Goal: Task Accomplishment & Management: Manage account settings

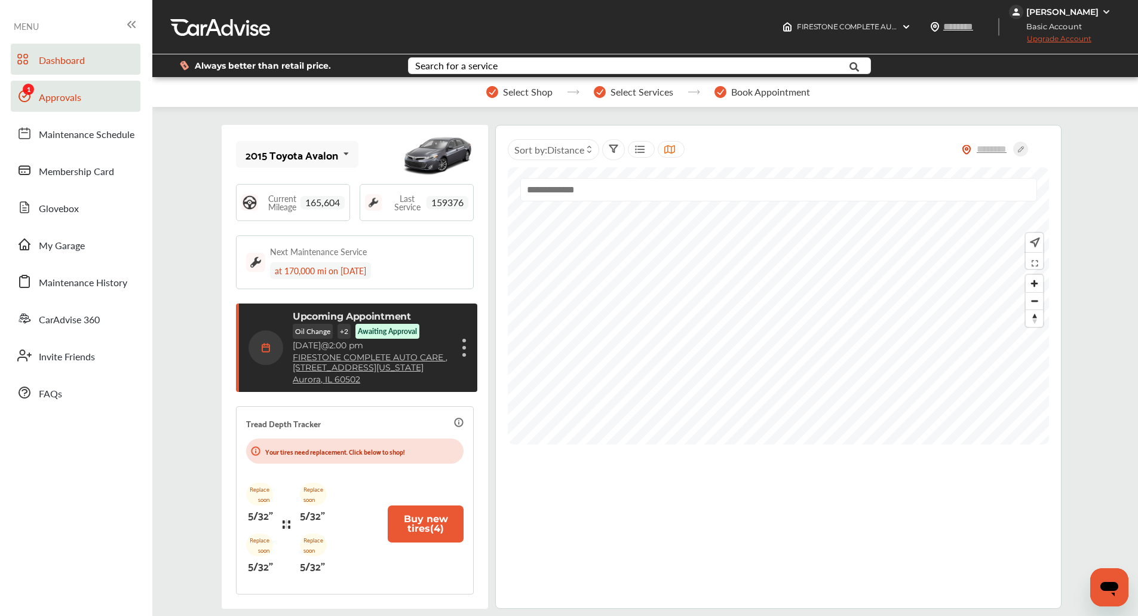
click at [82, 103] on link "Approvals" at bounding box center [76, 96] width 130 height 31
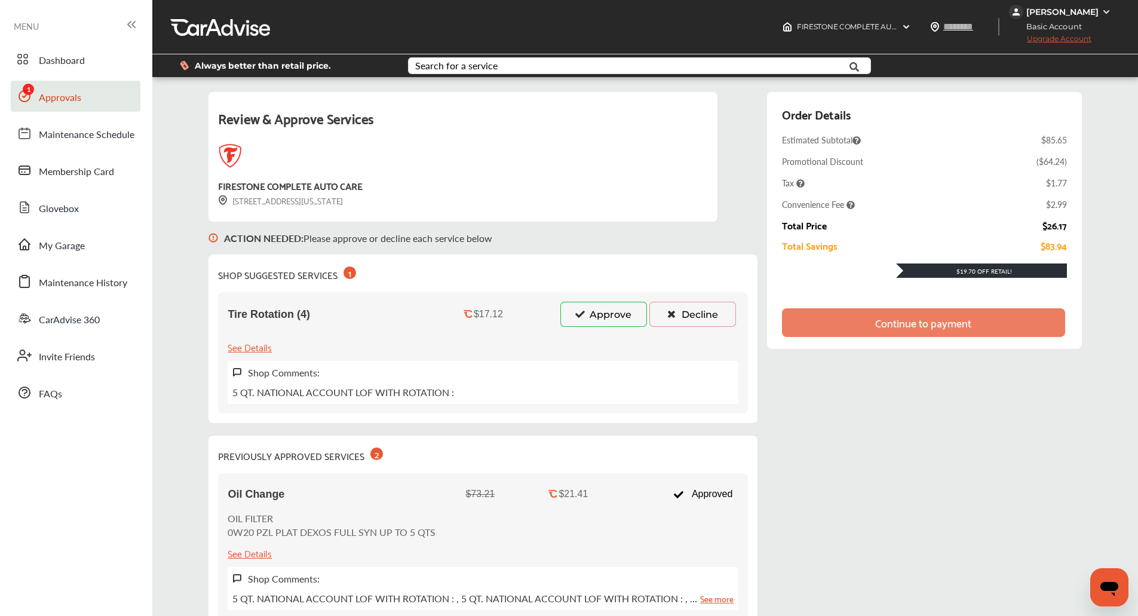
click at [577, 311] on icon at bounding box center [579, 314] width 11 height 8
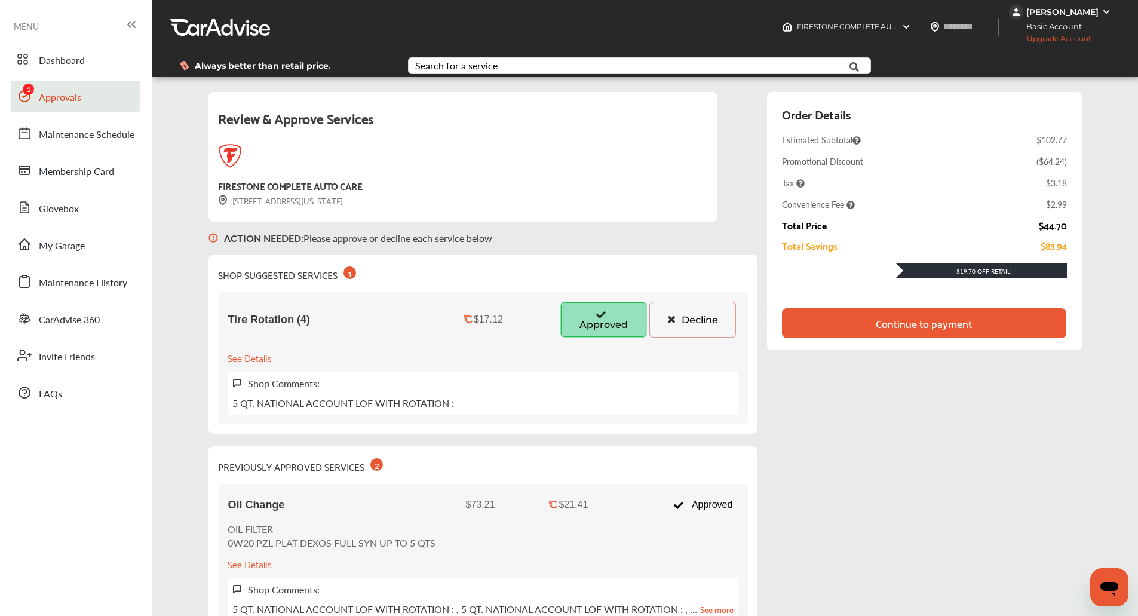
click at [694, 320] on button "Decline" at bounding box center [693, 320] width 87 height 36
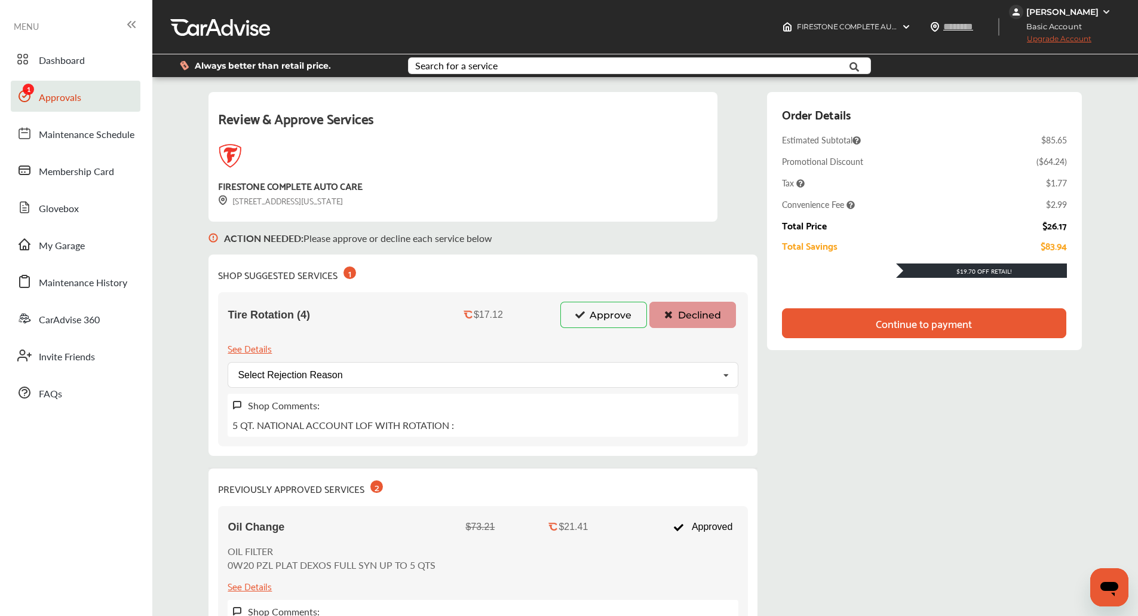
click at [989, 330] on div "Continue to payment" at bounding box center [924, 323] width 284 height 30
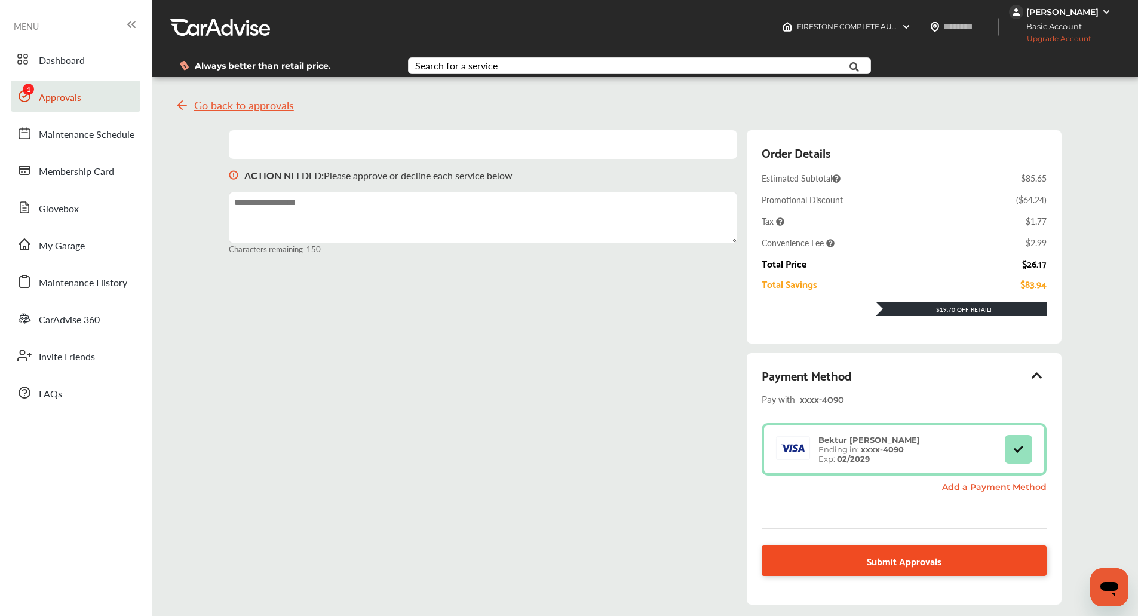
click at [893, 554] on span "Submit Approvals" at bounding box center [904, 561] width 75 height 16
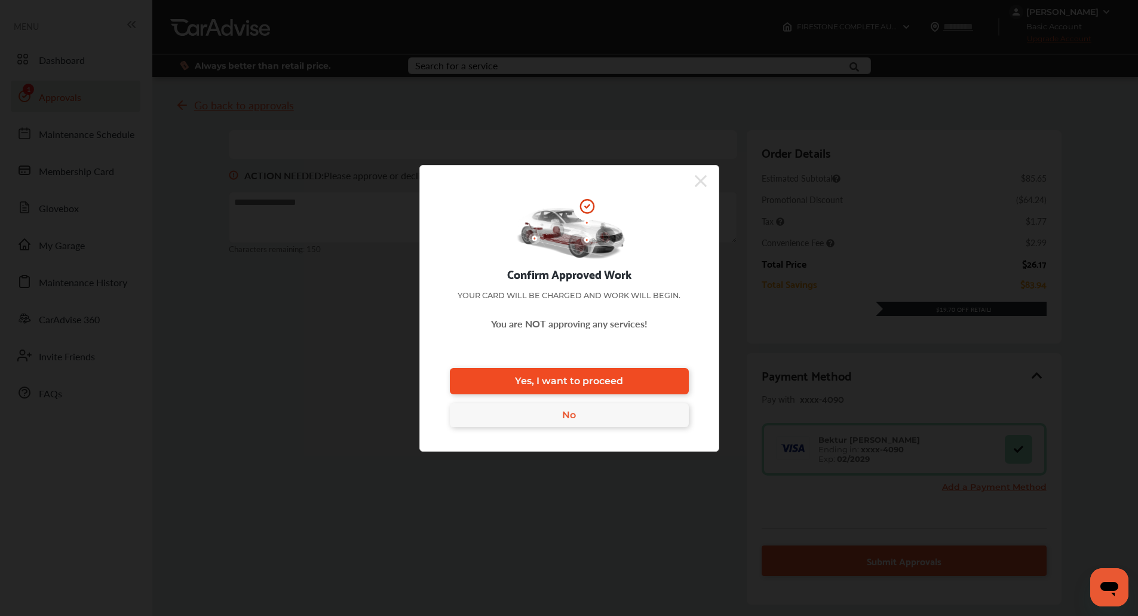
click at [604, 384] on span "Yes, I want to proceed" at bounding box center [569, 380] width 108 height 11
